Goal: Information Seeking & Learning: Learn about a topic

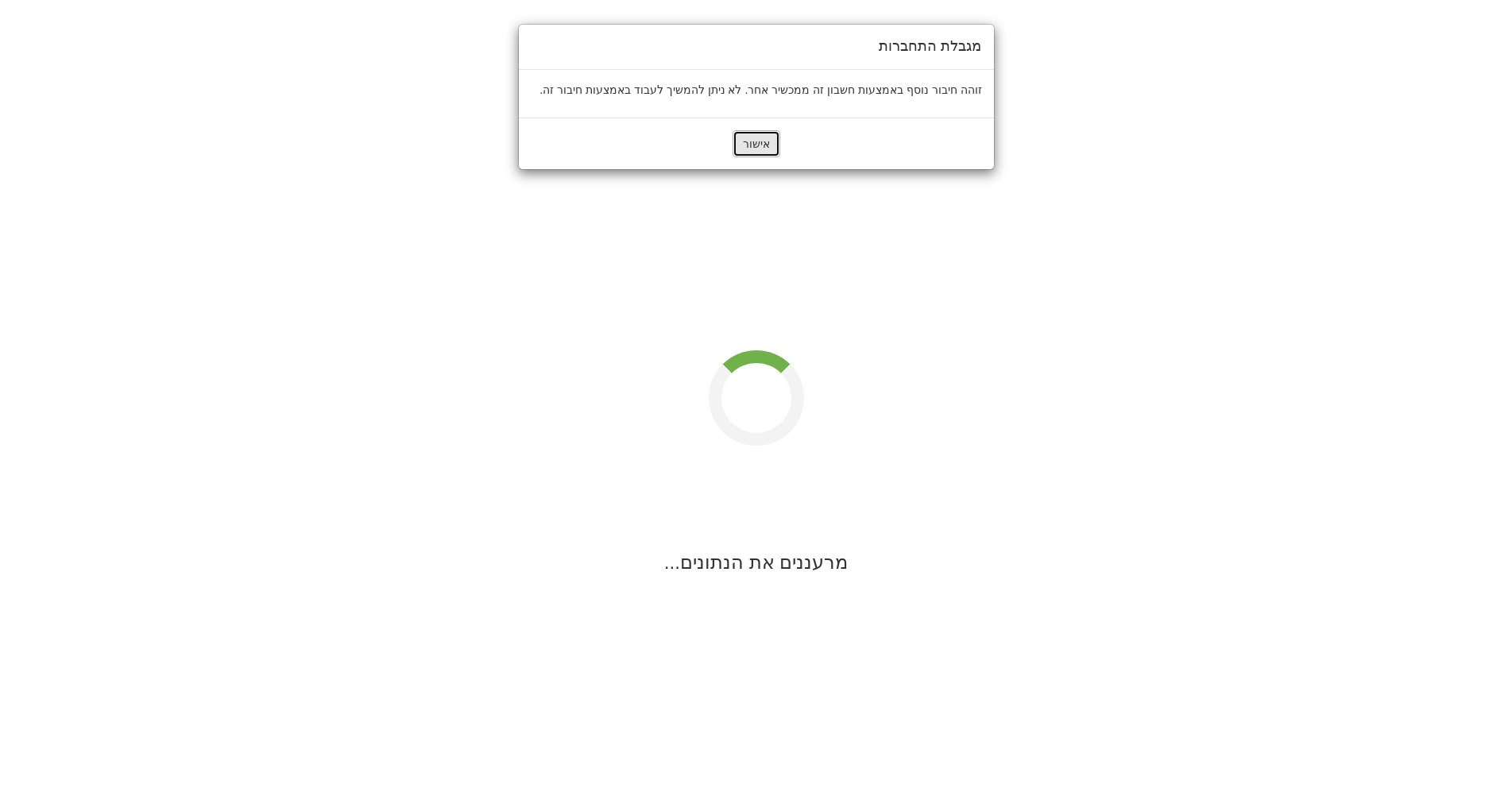
click at [755, 138] on button "אישור" at bounding box center [756, 144] width 48 height 27
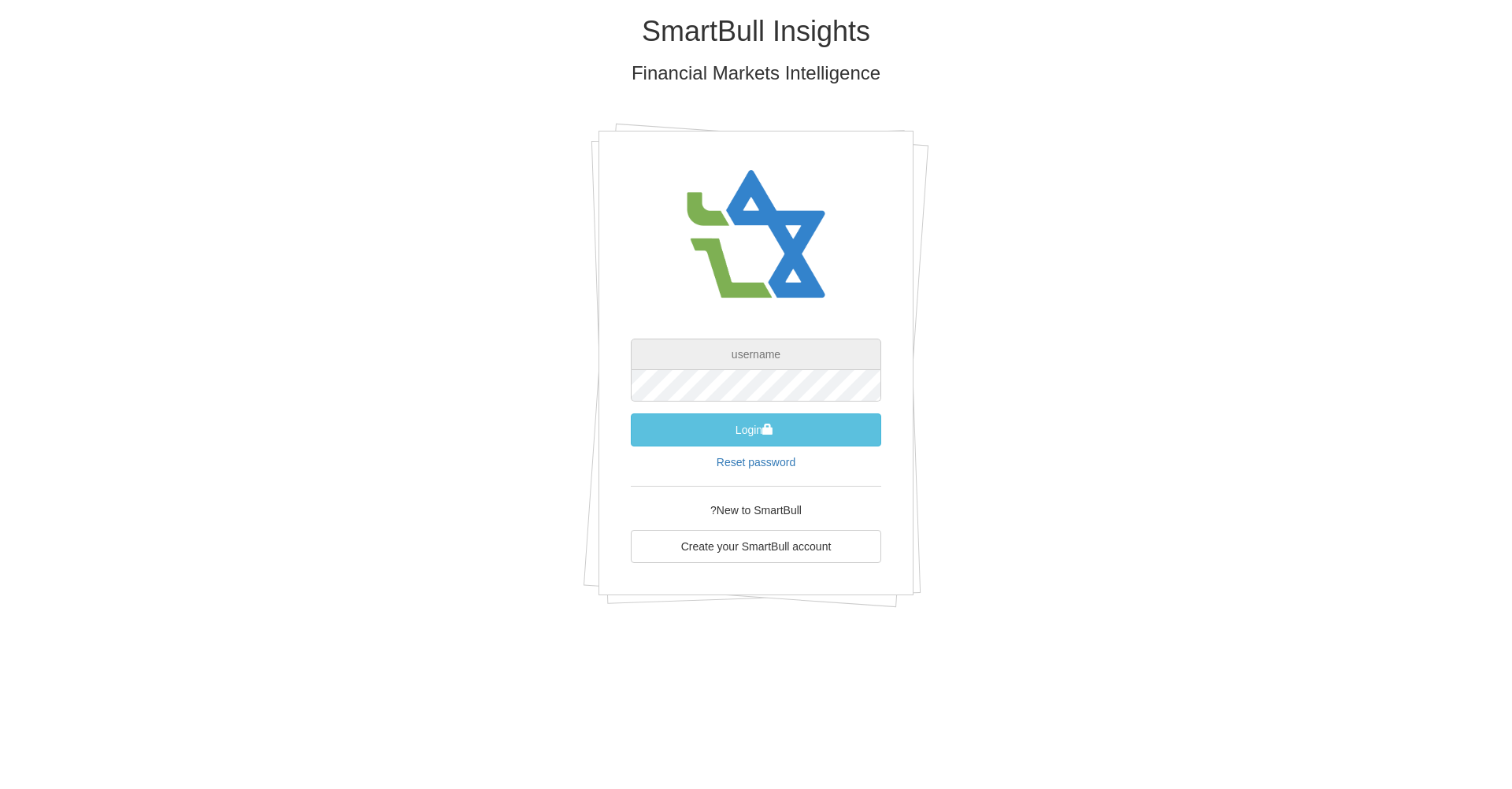
click at [766, 357] on input "text" at bounding box center [755, 354] width 250 height 32
click at [783, 358] on input "text" at bounding box center [755, 354] width 250 height 32
type input "ש"
type input "[PERSON_NAME][EMAIL_ADDRESS][DOMAIN_NAME]"
click at [774, 431] on button "Login" at bounding box center [755, 430] width 250 height 33
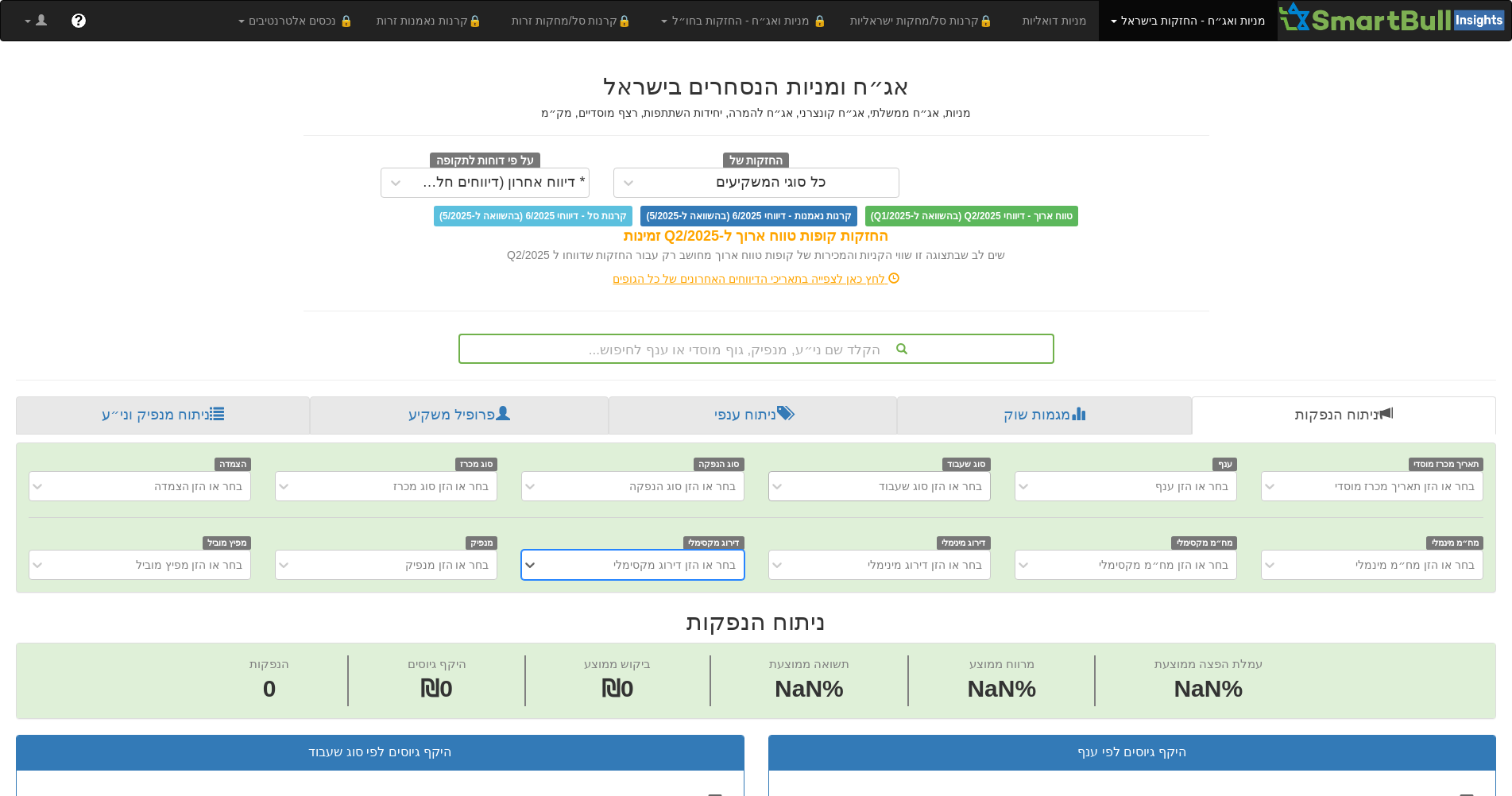
scroll to position [0, 14]
click at [838, 348] on div "הקלד שם ני״ע, מנפיק, גוף מוסדי או ענף לחיפוש..." at bounding box center [756, 349] width 592 height 27
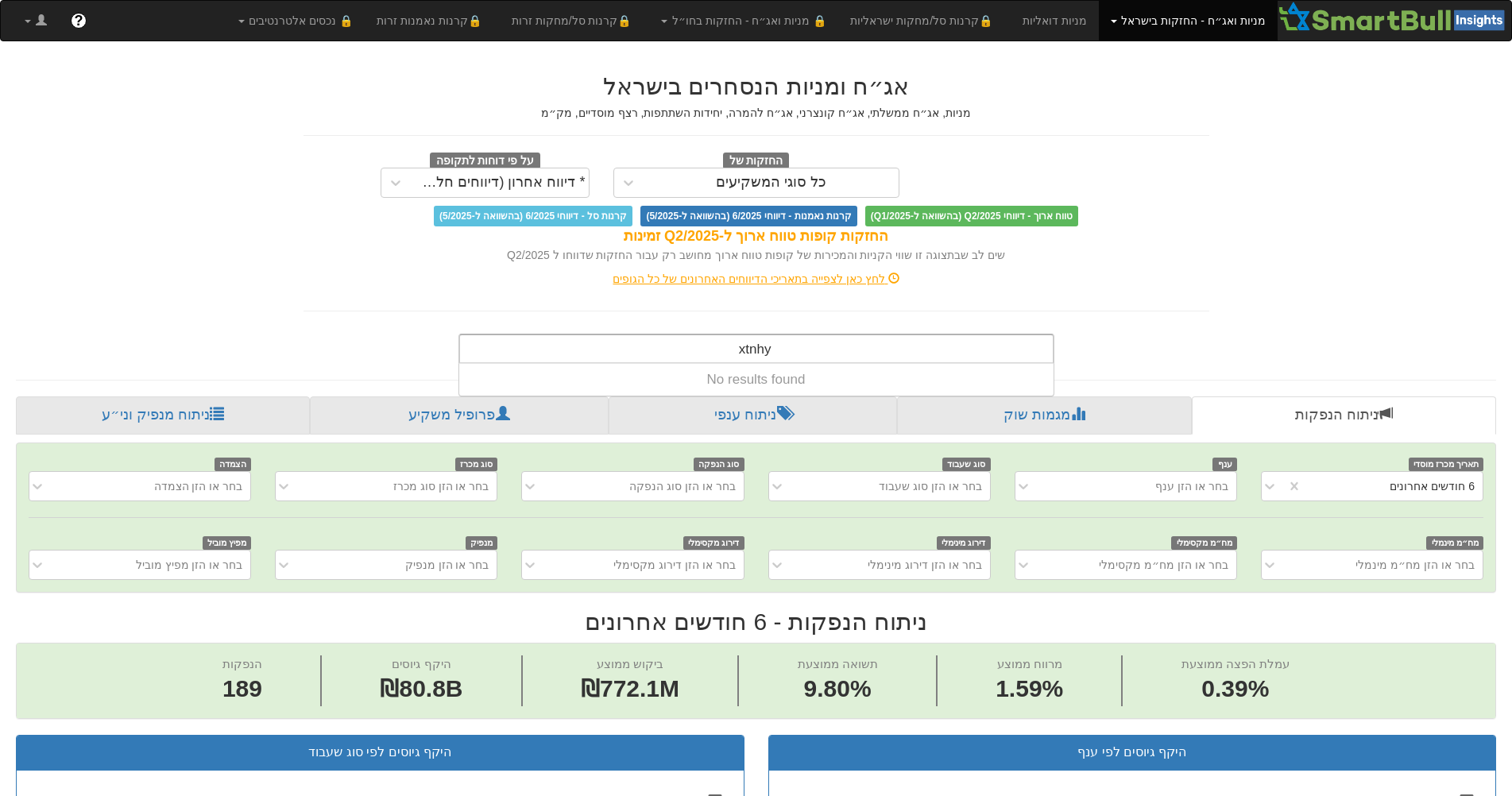
scroll to position [0, 0]
paste input "סאמיט"
type input "סאמיט"
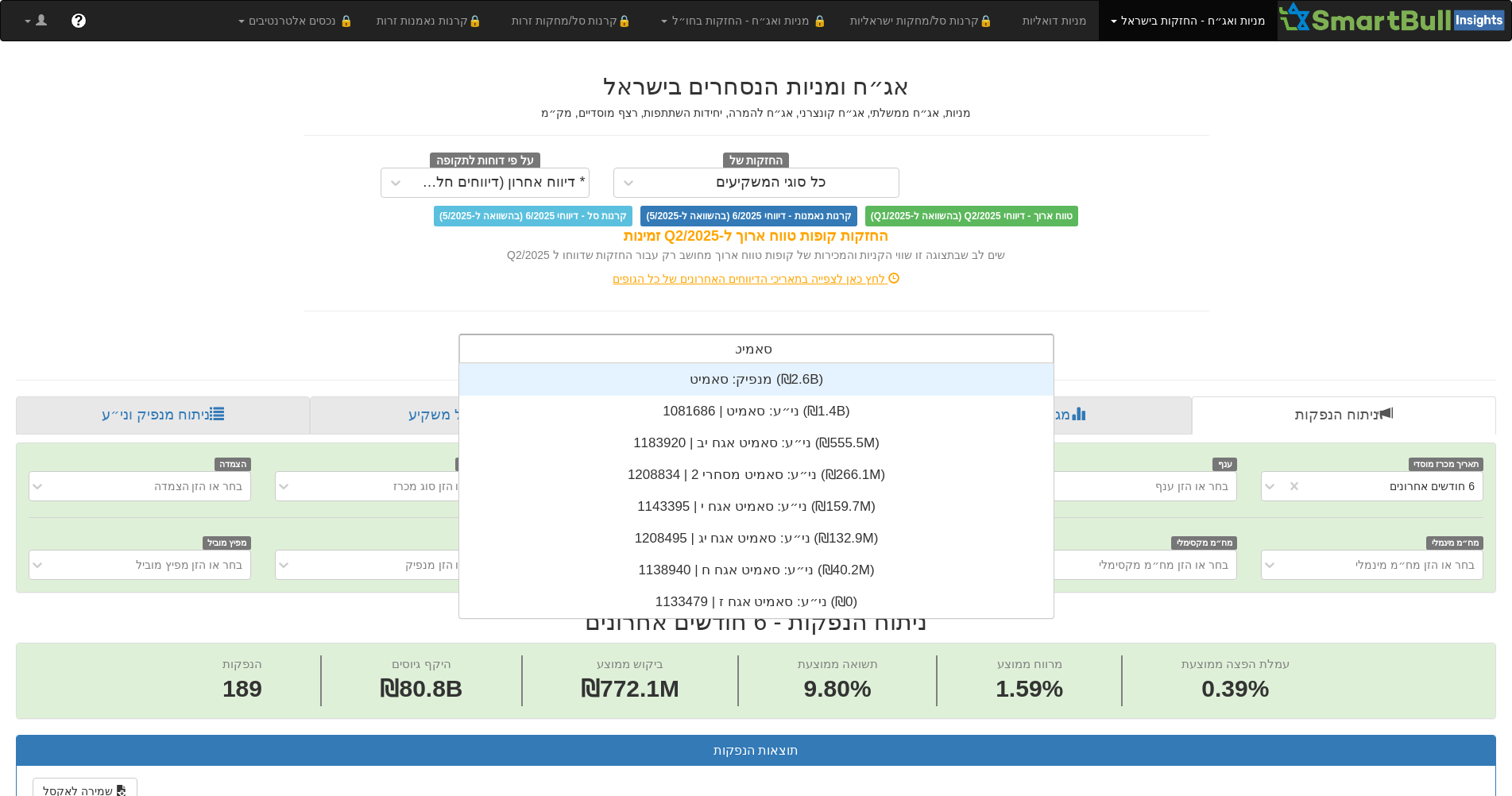
scroll to position [0, 2897]
click at [779, 384] on div "מנפיק: ‏סאמיט ‎(₪2.6B)‎" at bounding box center [756, 380] width 594 height 32
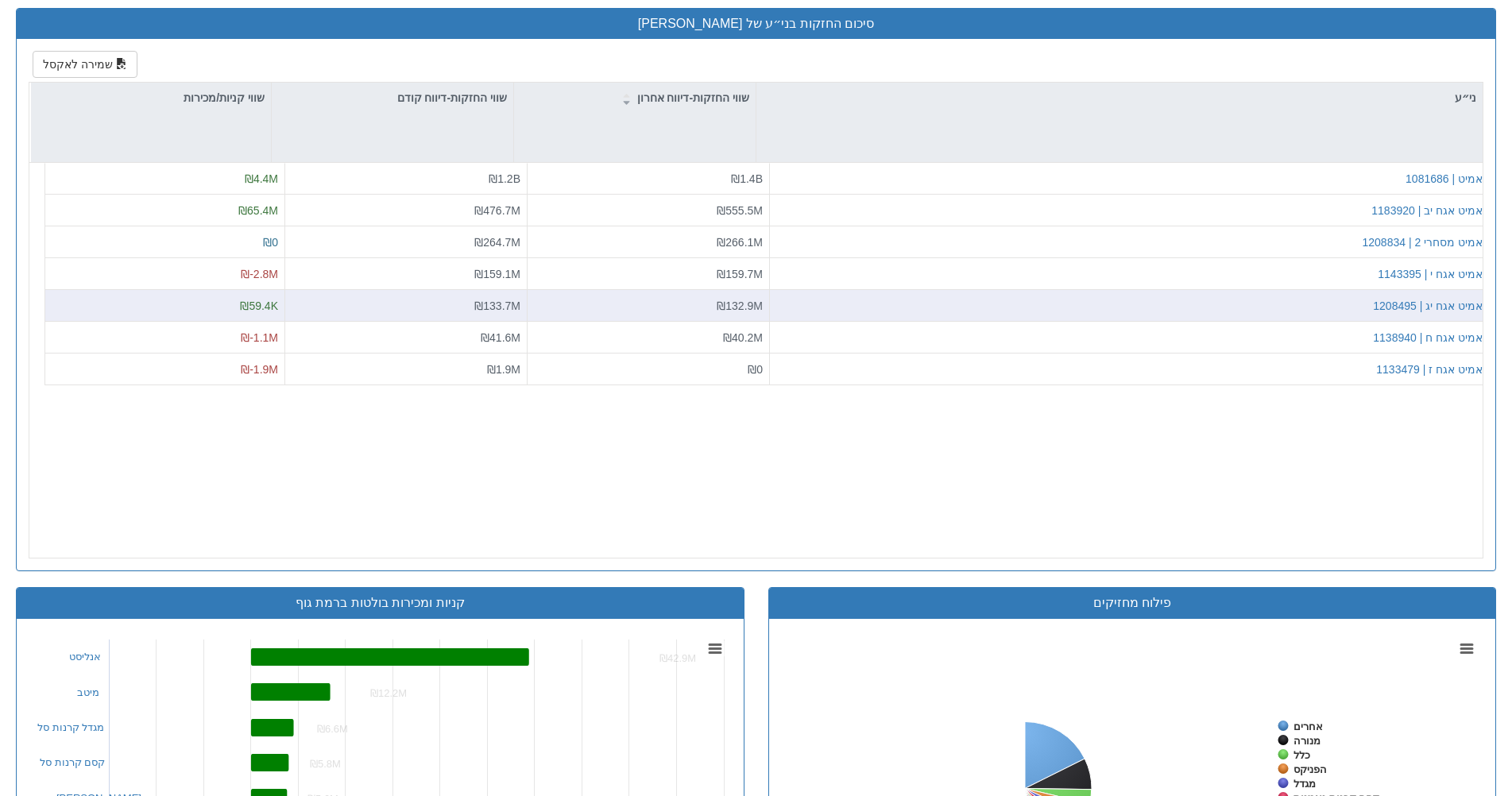
scroll to position [0, 406]
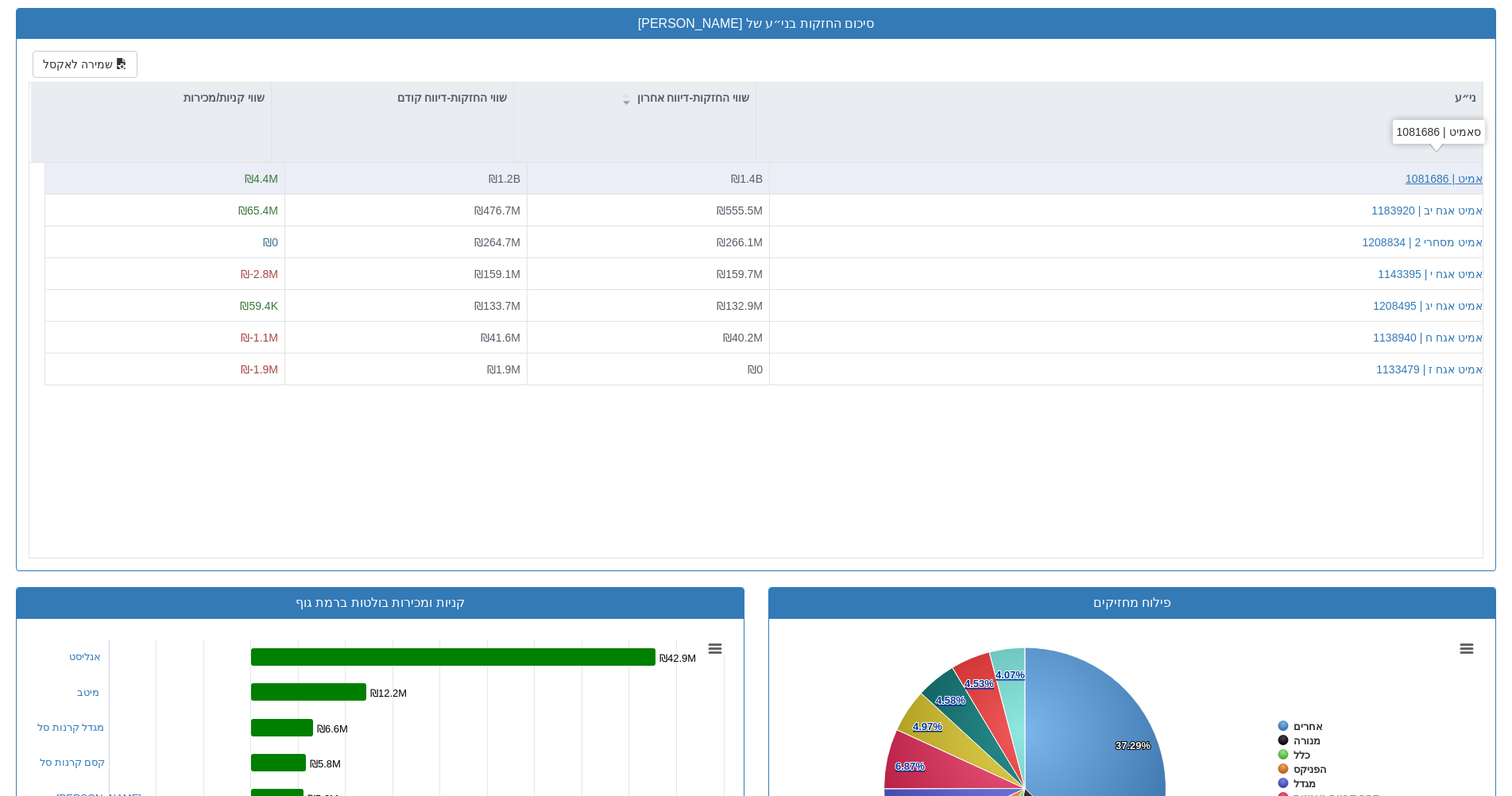
click at [1428, 178] on div "סאמיט | 1081686" at bounding box center [1448, 178] width 84 height 16
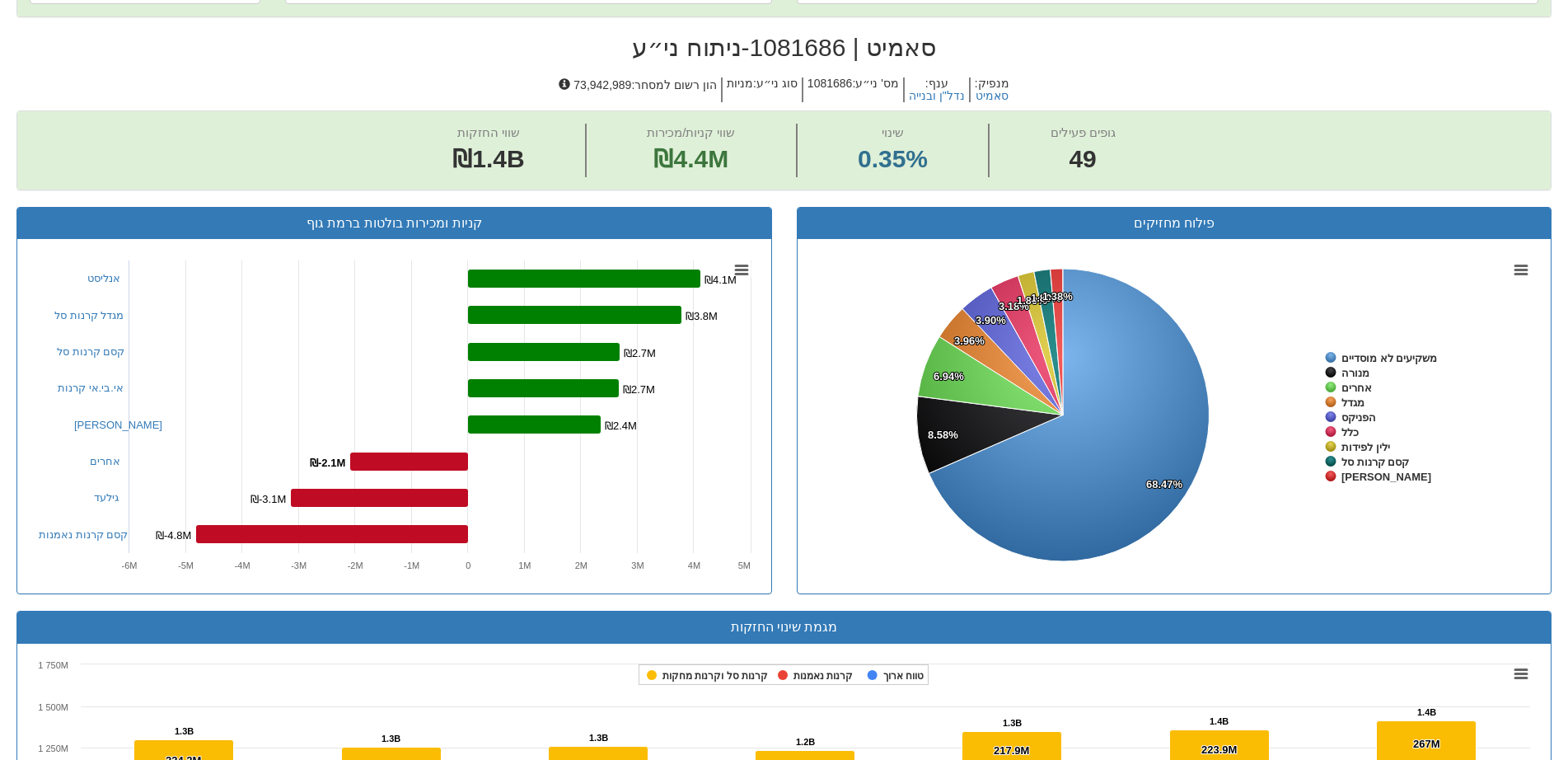
scroll to position [505, 0]
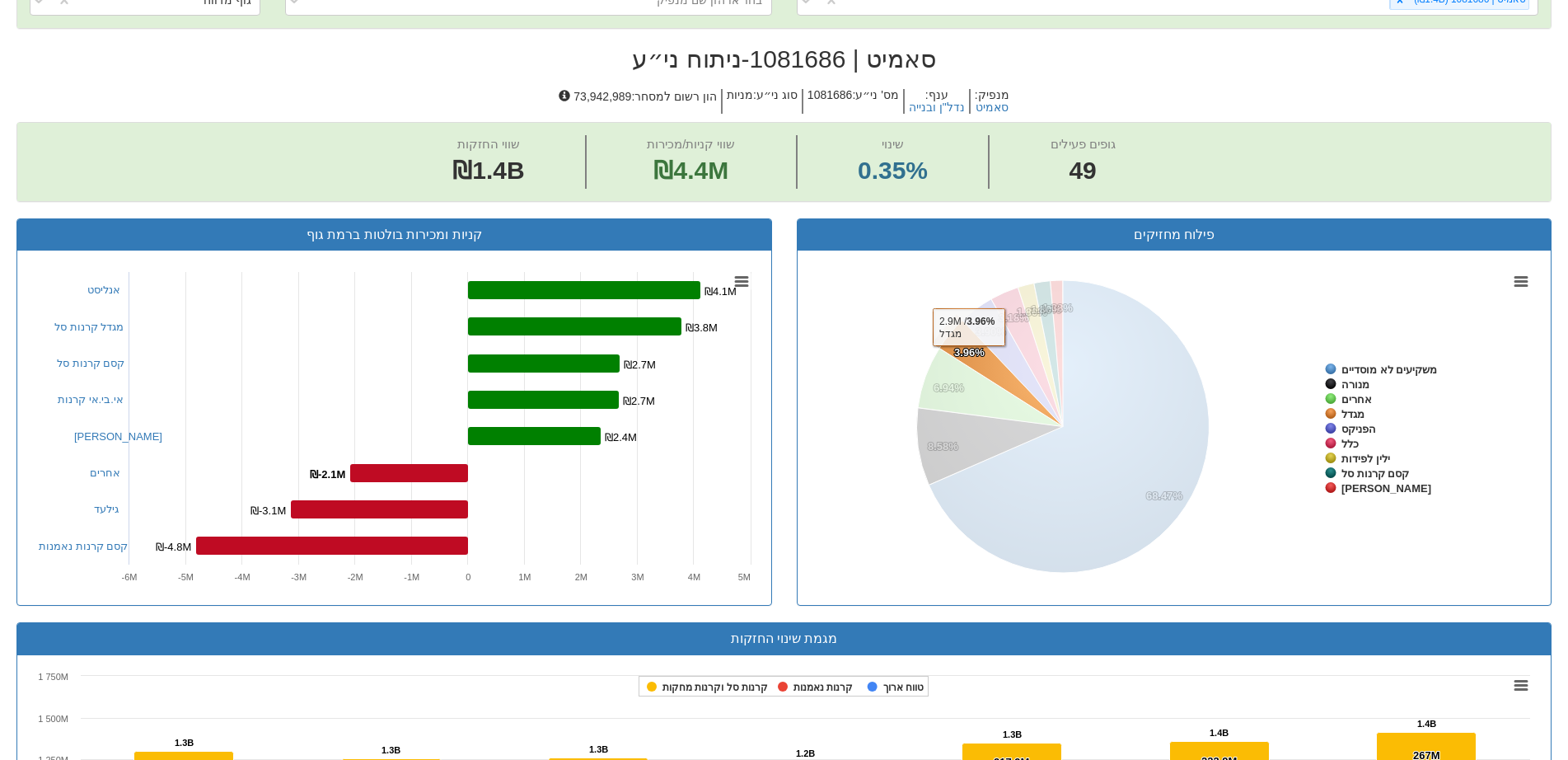
click at [968, 359] on tspan "3.96%" at bounding box center [969, 352] width 31 height 12
